Goal: Communication & Community: Answer question/provide support

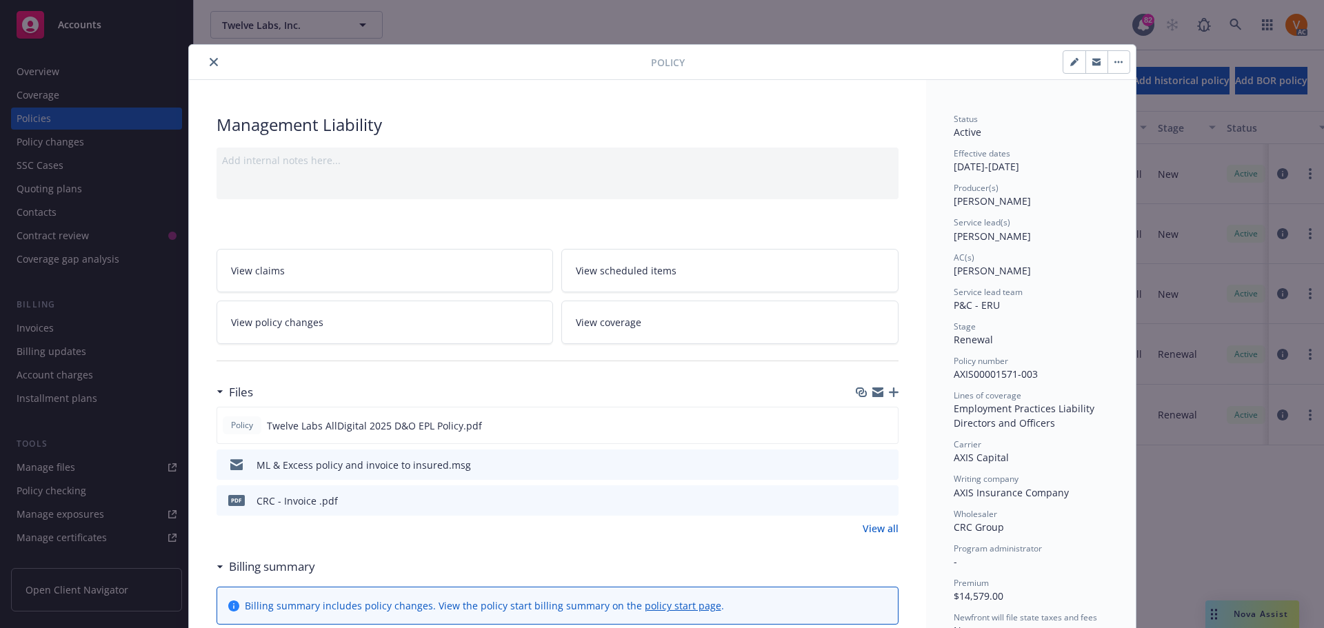
click at [200, 54] on div at bounding box center [422, 62] width 457 height 17
click at [210, 58] on icon "close" at bounding box center [214, 62] width 8 height 8
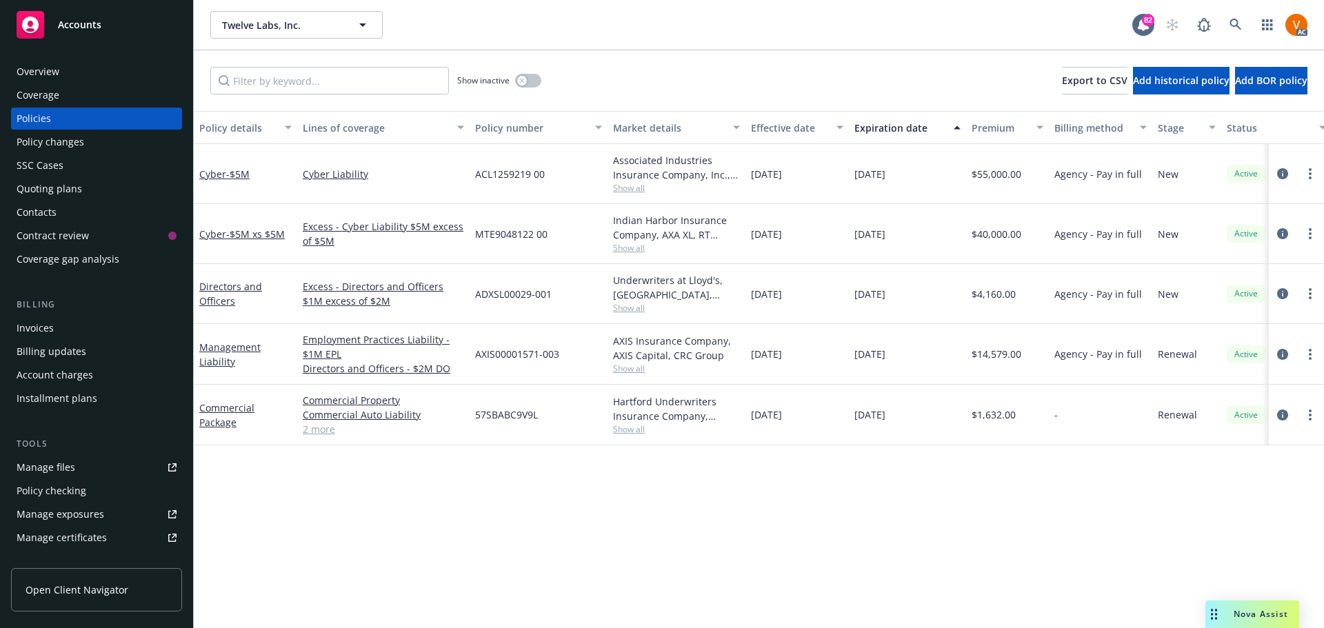
click at [1250, 609] on div "Nova Assist" at bounding box center [1252, 615] width 94 height 28
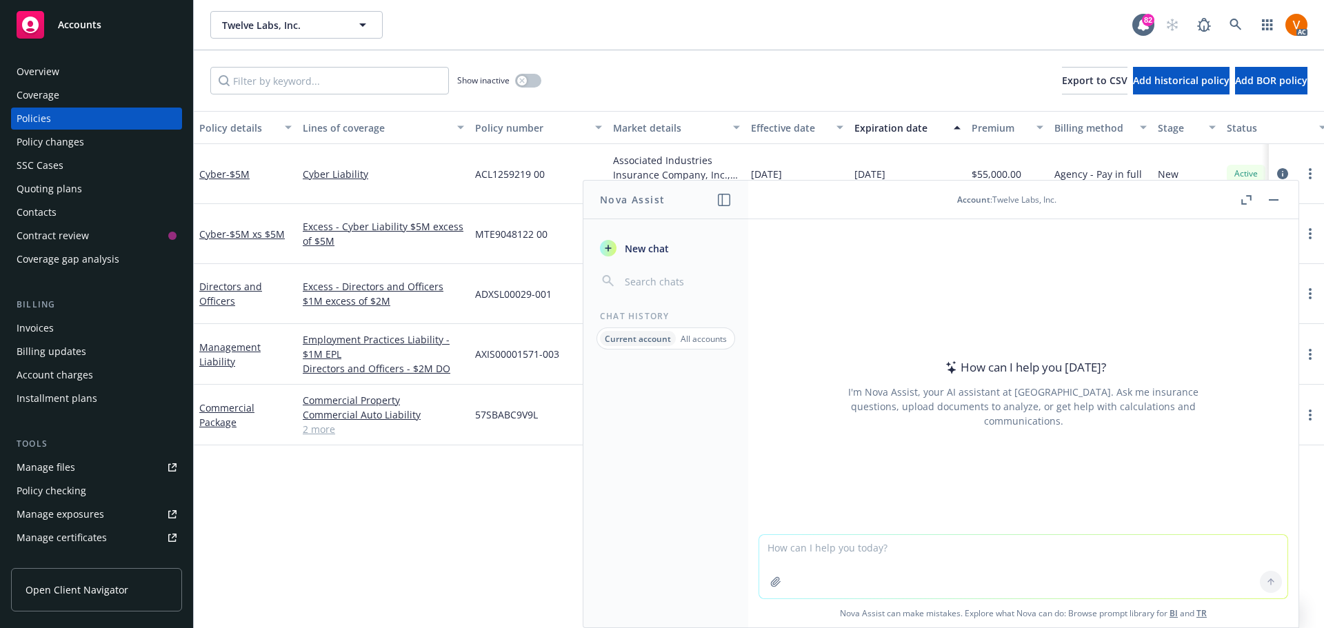
click at [1205, 601] on button "Nova Assist" at bounding box center [1252, 615] width 94 height 28
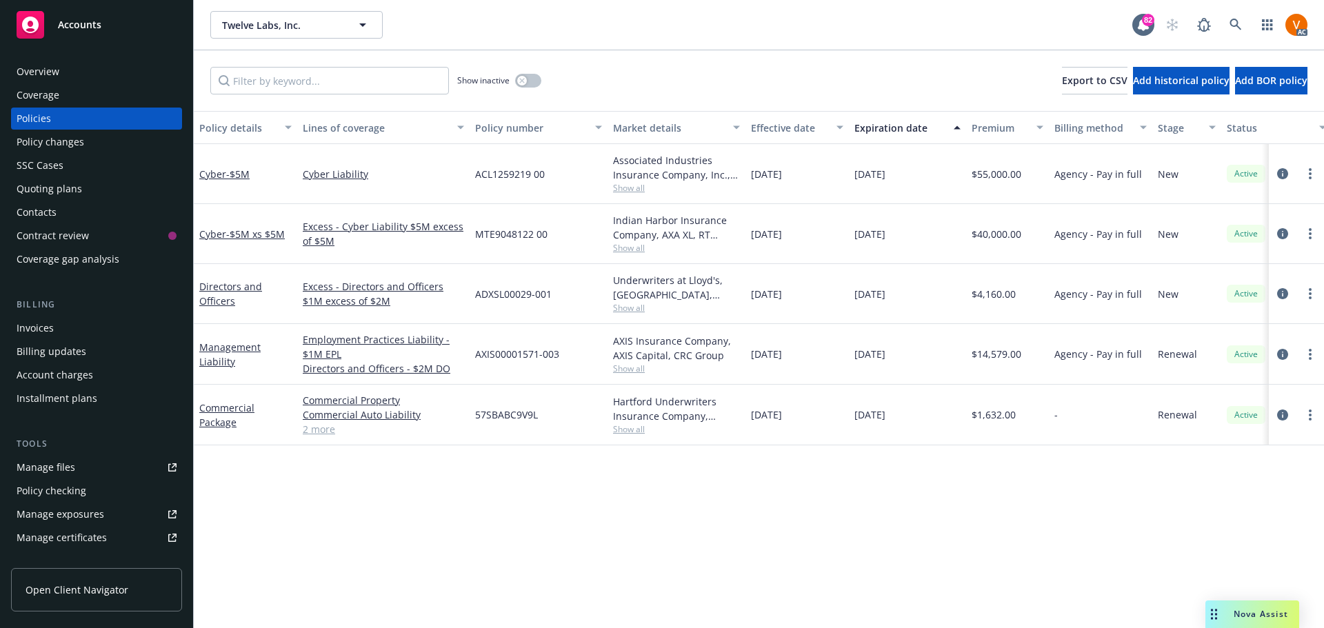
click at [1236, 597] on div "Policy details Lines of coverage Policy number Market details Effective date Ex…" at bounding box center [759, 375] width 1130 height 528
click at [1234, 612] on span "Nova Assist" at bounding box center [1261, 614] width 54 height 12
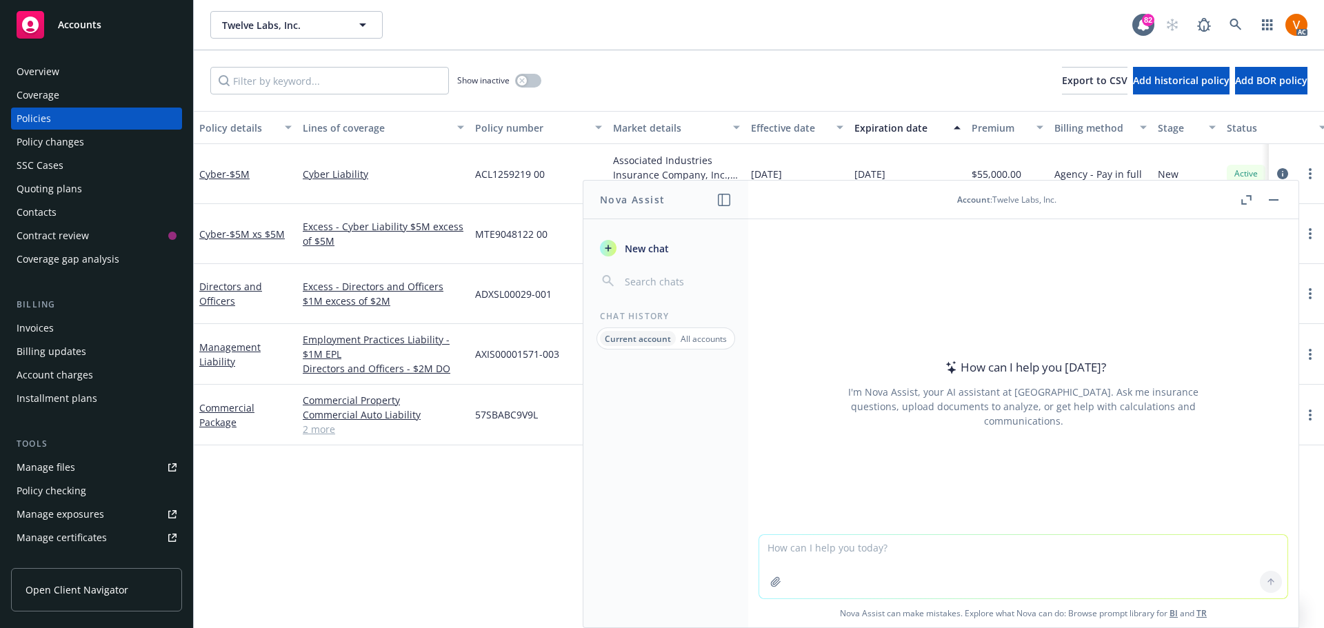
click at [1115, 548] on textarea at bounding box center [1023, 566] width 528 height 63
paste textarea "Lorem Ipsum, D si ame consectet adipi elitseddoe temporin ut labore etd magn al…"
type textarea "loremip dolorsi: Ametc Adipi, E se doe temporinc utlab etdolorema aliquaen ad m…"
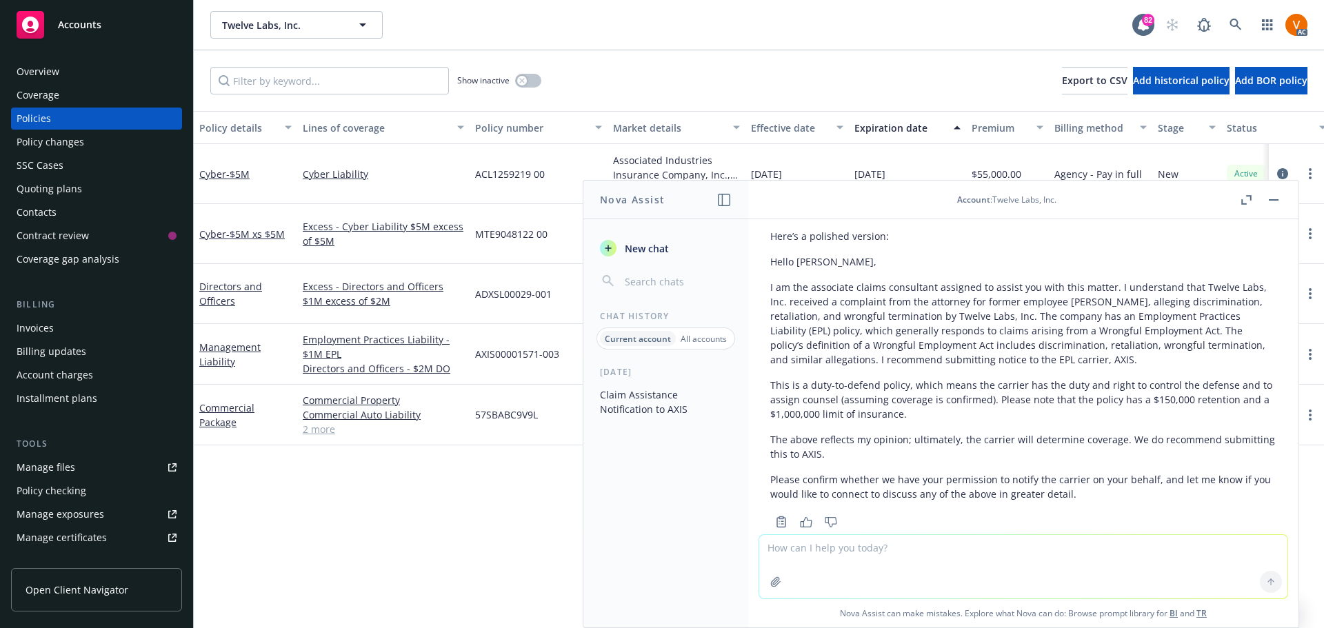
scroll to position [334, 0]
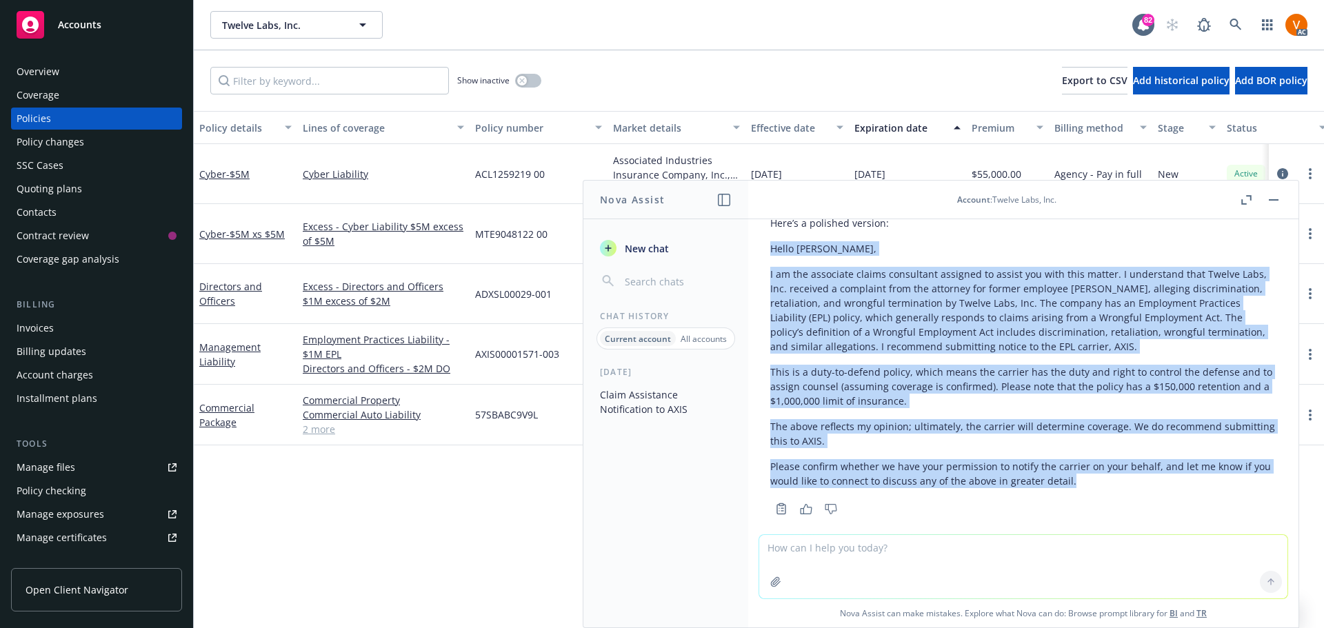
drag, startPoint x: 1072, startPoint y: 470, endPoint x: 770, endPoint y: 243, distance: 377.8
click at [770, 243] on div "Here’s a polished version: Hello [PERSON_NAME], I am the associate claims consu…" at bounding box center [1023, 351] width 506 height 283
copy div "Lorem Ipsum, D si ame consectet adipis elitseddoe temporin ut labore etd magn a…"
